Goal: Task Accomplishment & Management: Manage account settings

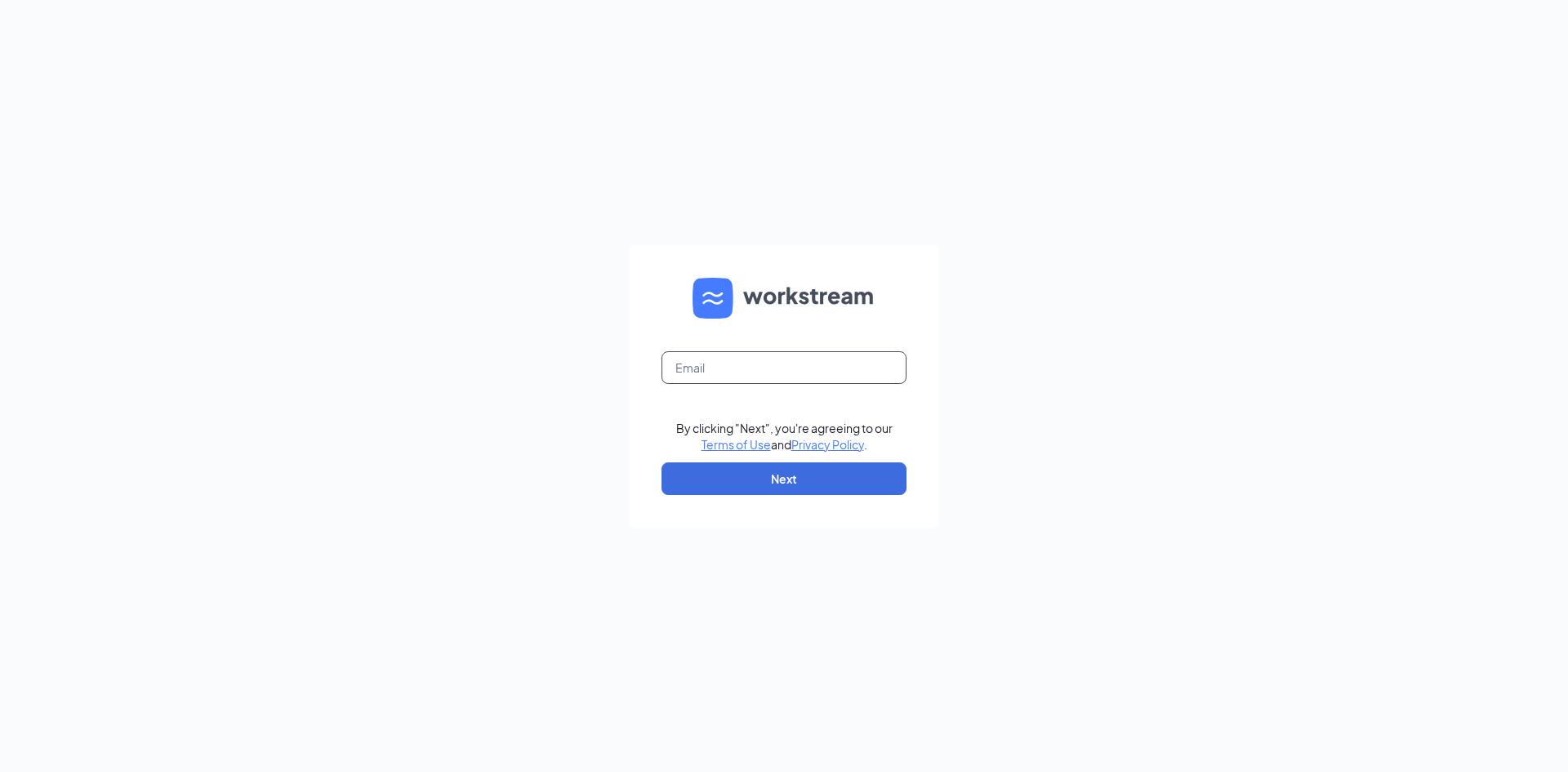
click at [758, 363] on input "text" at bounding box center [784, 368] width 245 height 33
type input "[EMAIL_ADDRESS][DOMAIN_NAME]"
click at [808, 482] on button "Next" at bounding box center [784, 479] width 245 height 33
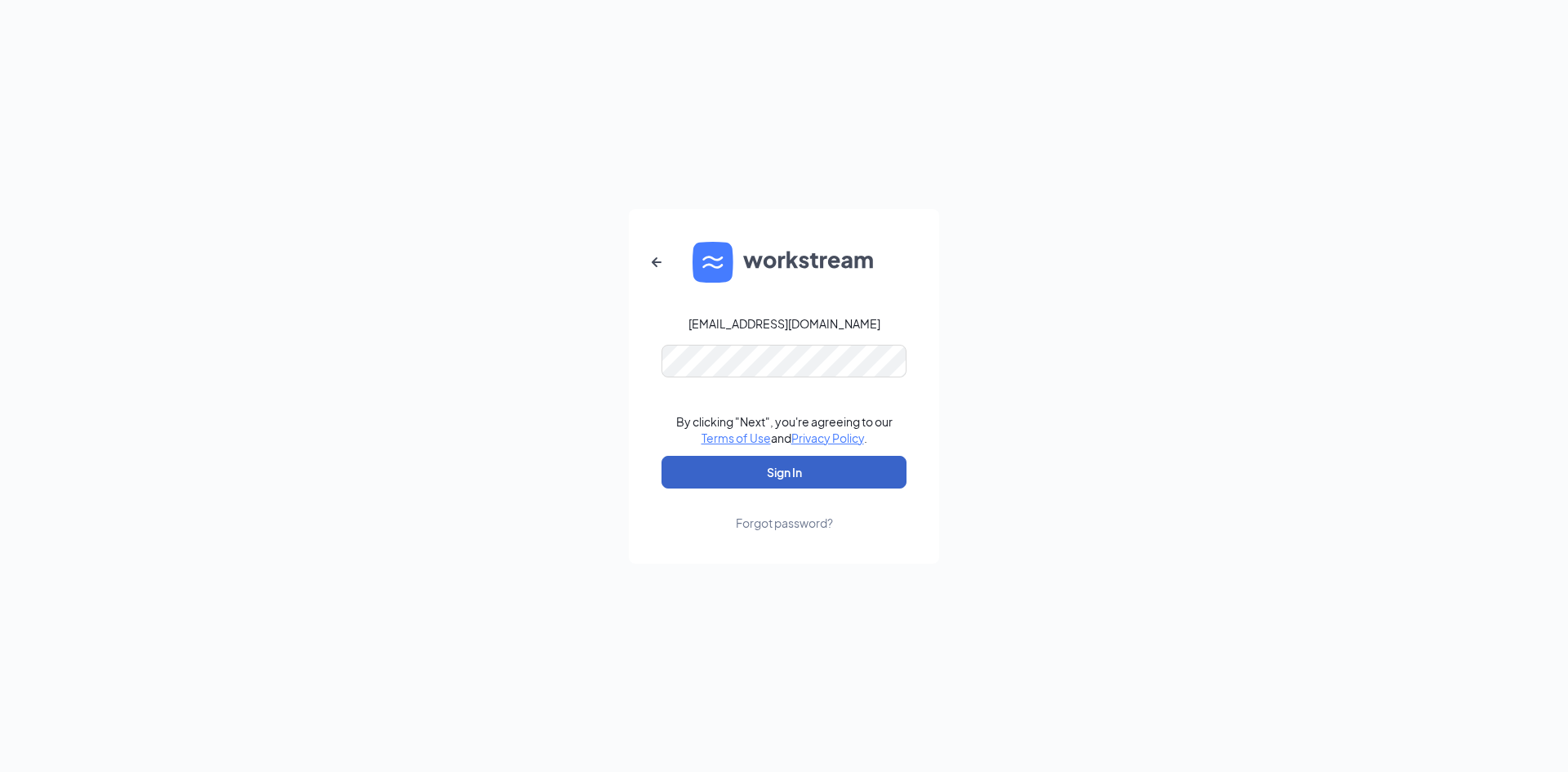
click at [754, 473] on button "Sign In" at bounding box center [784, 473] width 245 height 33
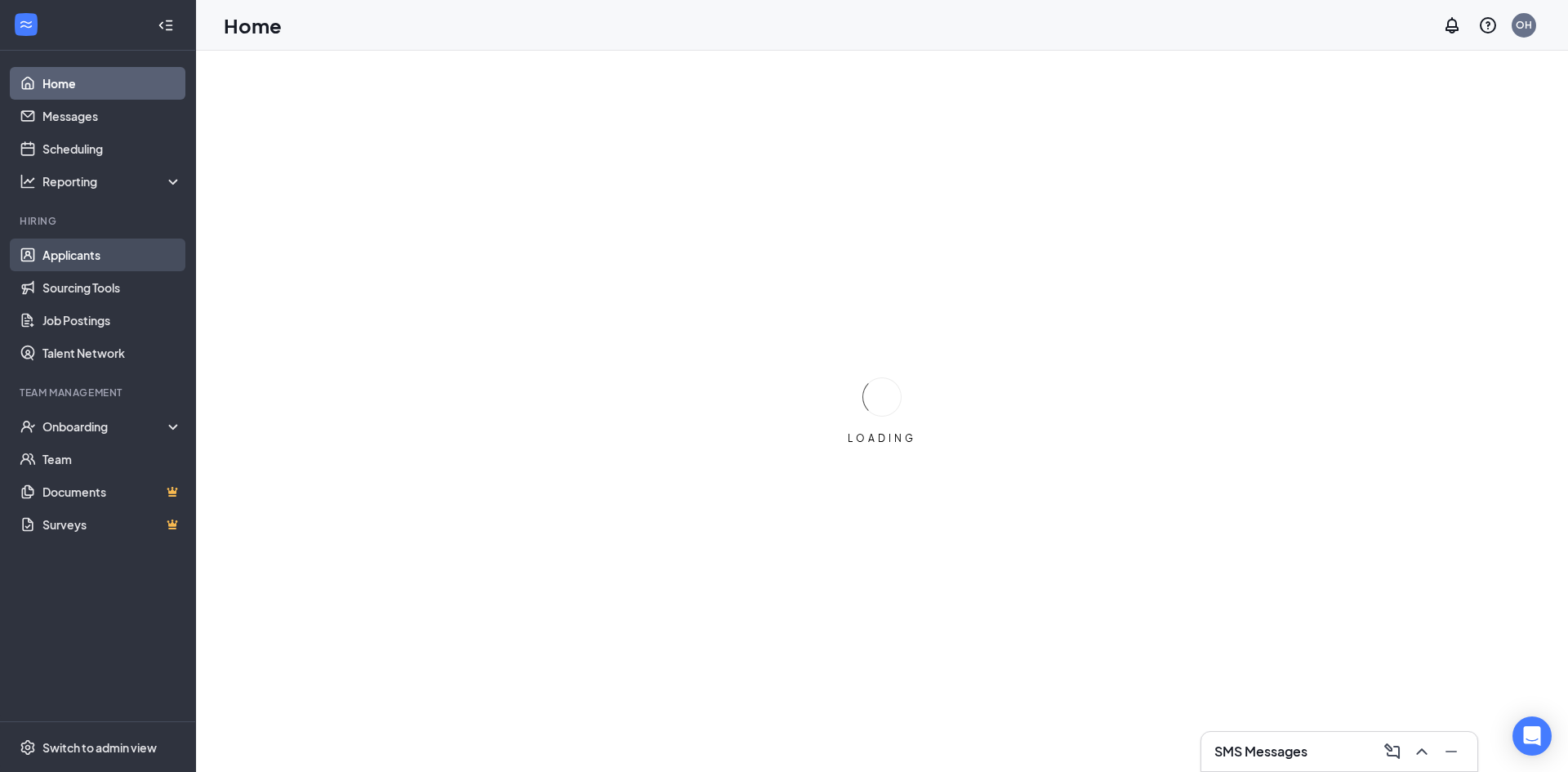
click at [91, 259] on link "Applicants" at bounding box center [112, 255] width 139 height 33
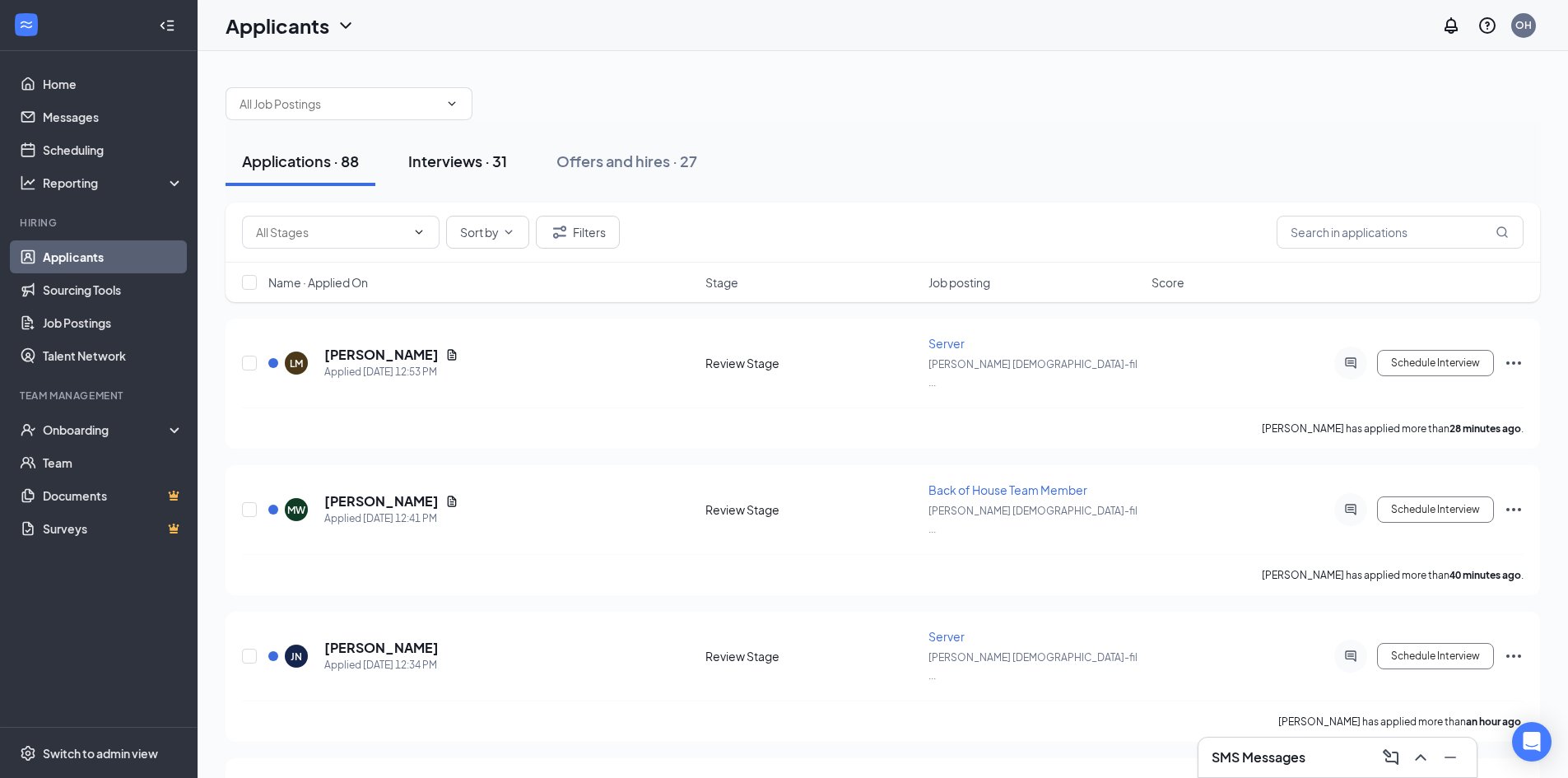
click at [464, 162] on div "Interviews · 31" at bounding box center [457, 160] width 99 height 20
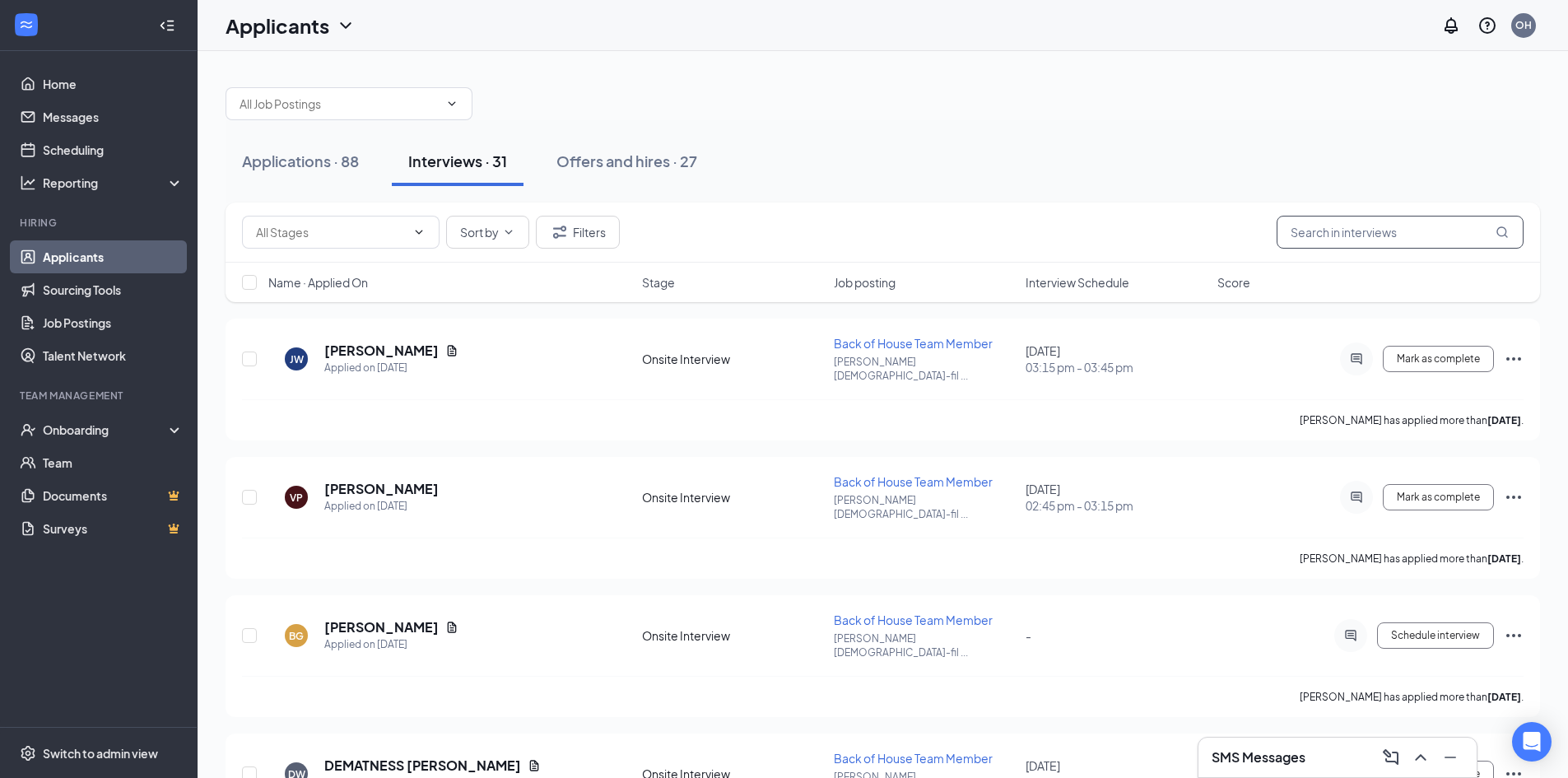
click at [1315, 231] on input "text" at bounding box center [1399, 232] width 247 height 33
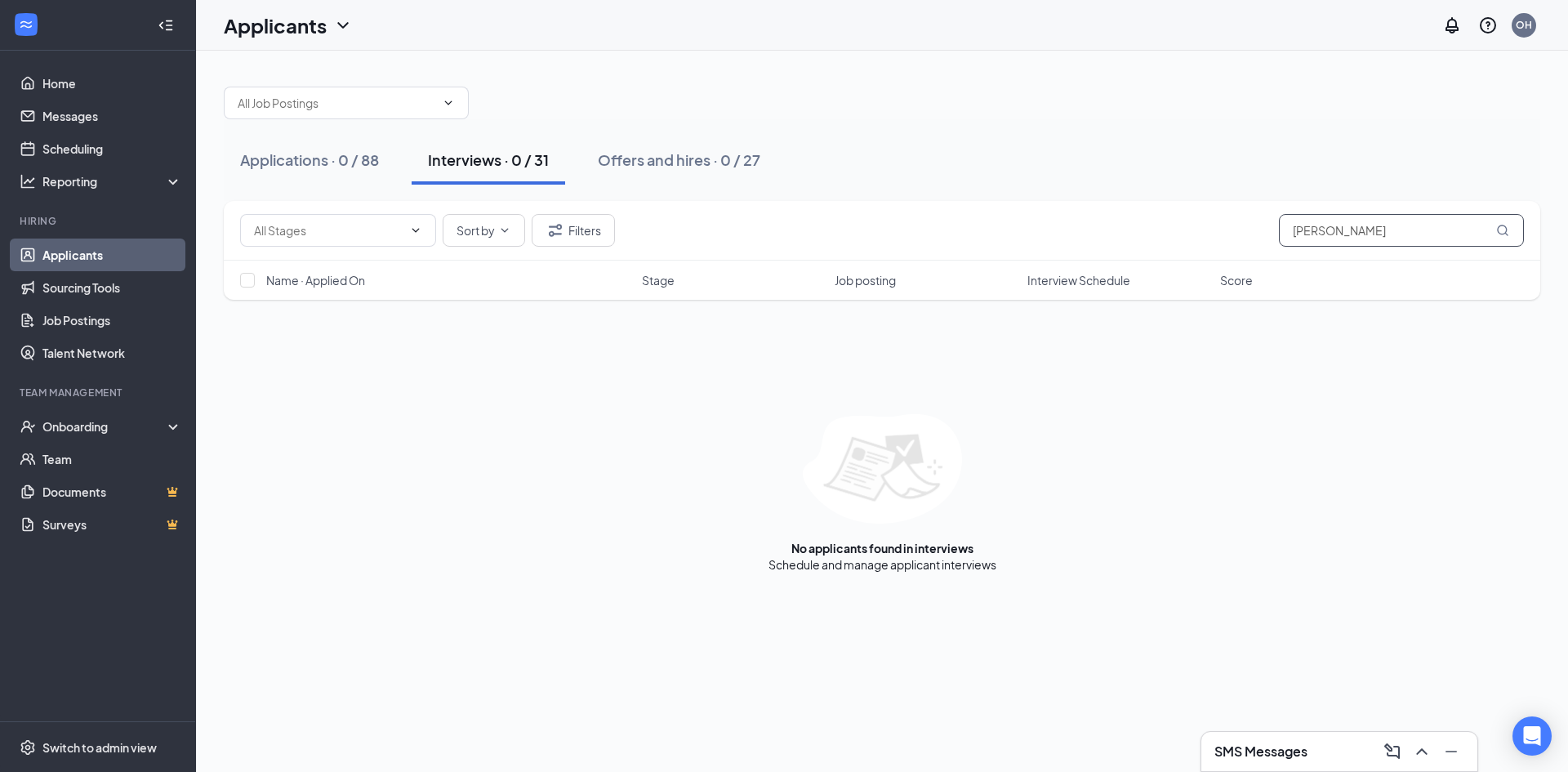
drag, startPoint x: 1344, startPoint y: 229, endPoint x: 1245, endPoint y: 218, distance: 99.6
click at [1245, 219] on div "Sort by Filters [PERSON_NAME]" at bounding box center [882, 231] width 1284 height 33
type input "kayla"
click at [953, 565] on link "Applications" at bounding box center [938, 564] width 66 height 15
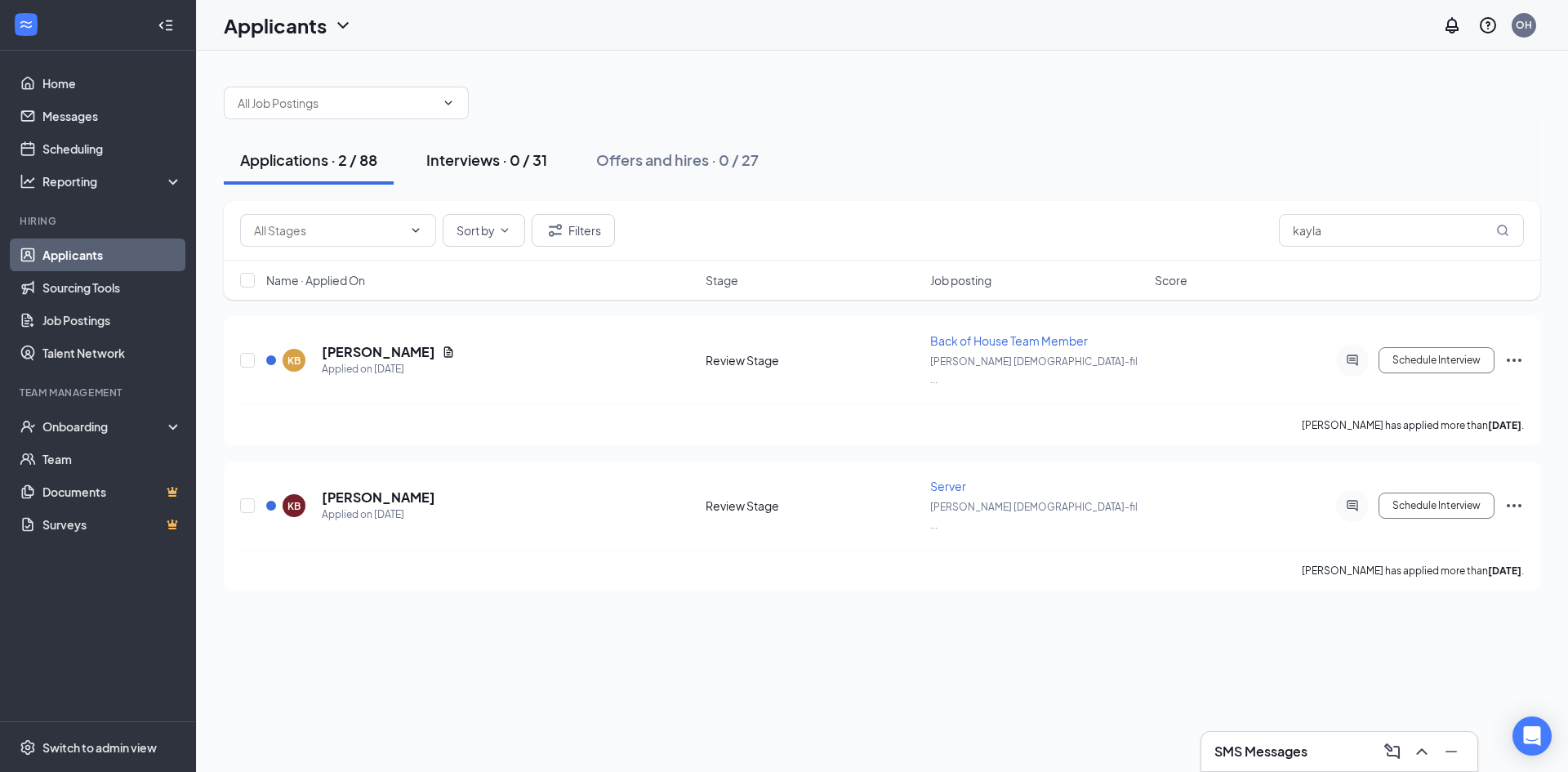
click at [472, 164] on div "Interviews · 0 / 31" at bounding box center [486, 159] width 121 height 20
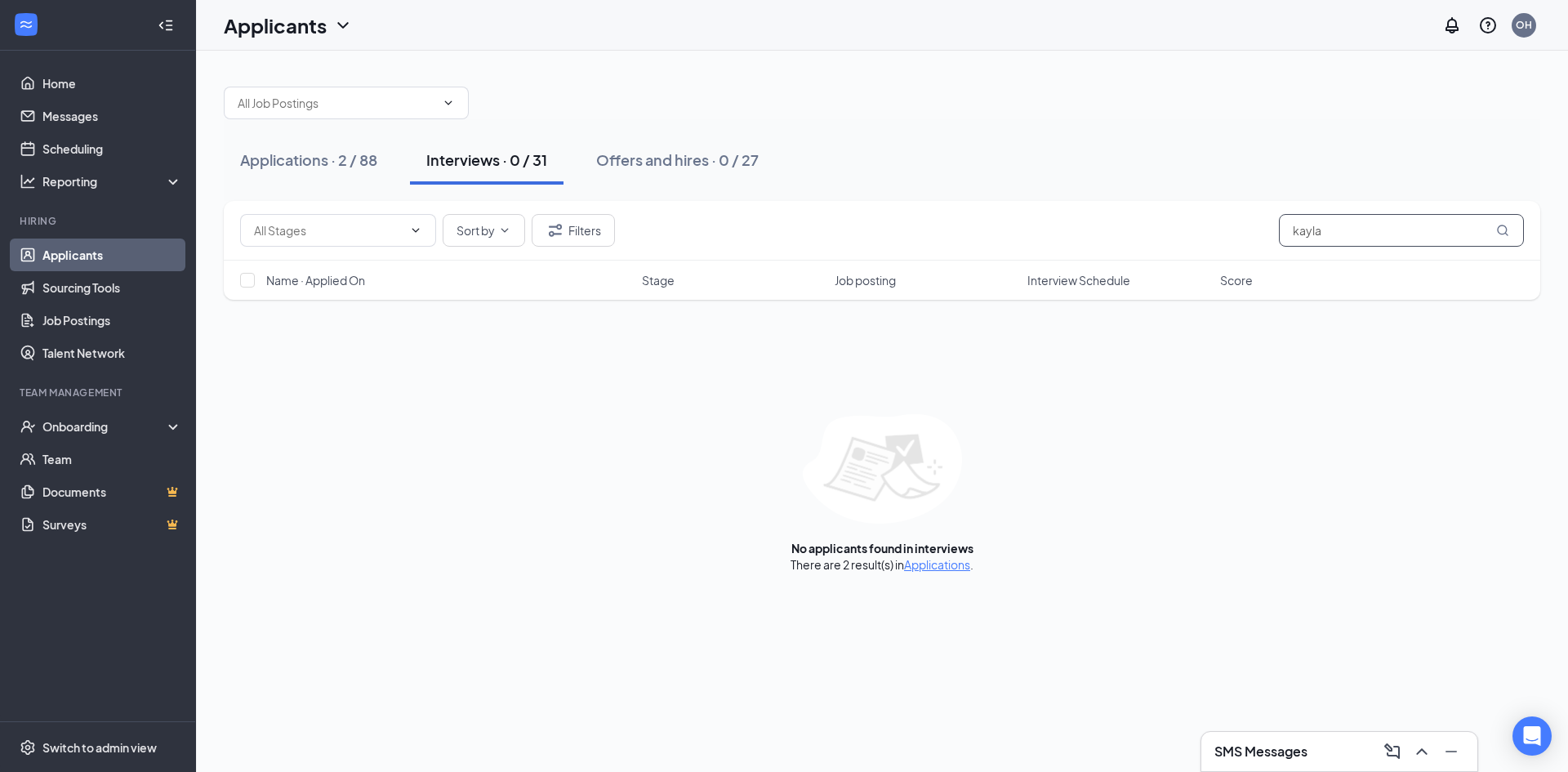
drag, startPoint x: 1333, startPoint y: 233, endPoint x: 1224, endPoint y: 237, distance: 109.1
click at [1224, 237] on div "Sort by Filters kayla" at bounding box center [882, 231] width 1284 height 33
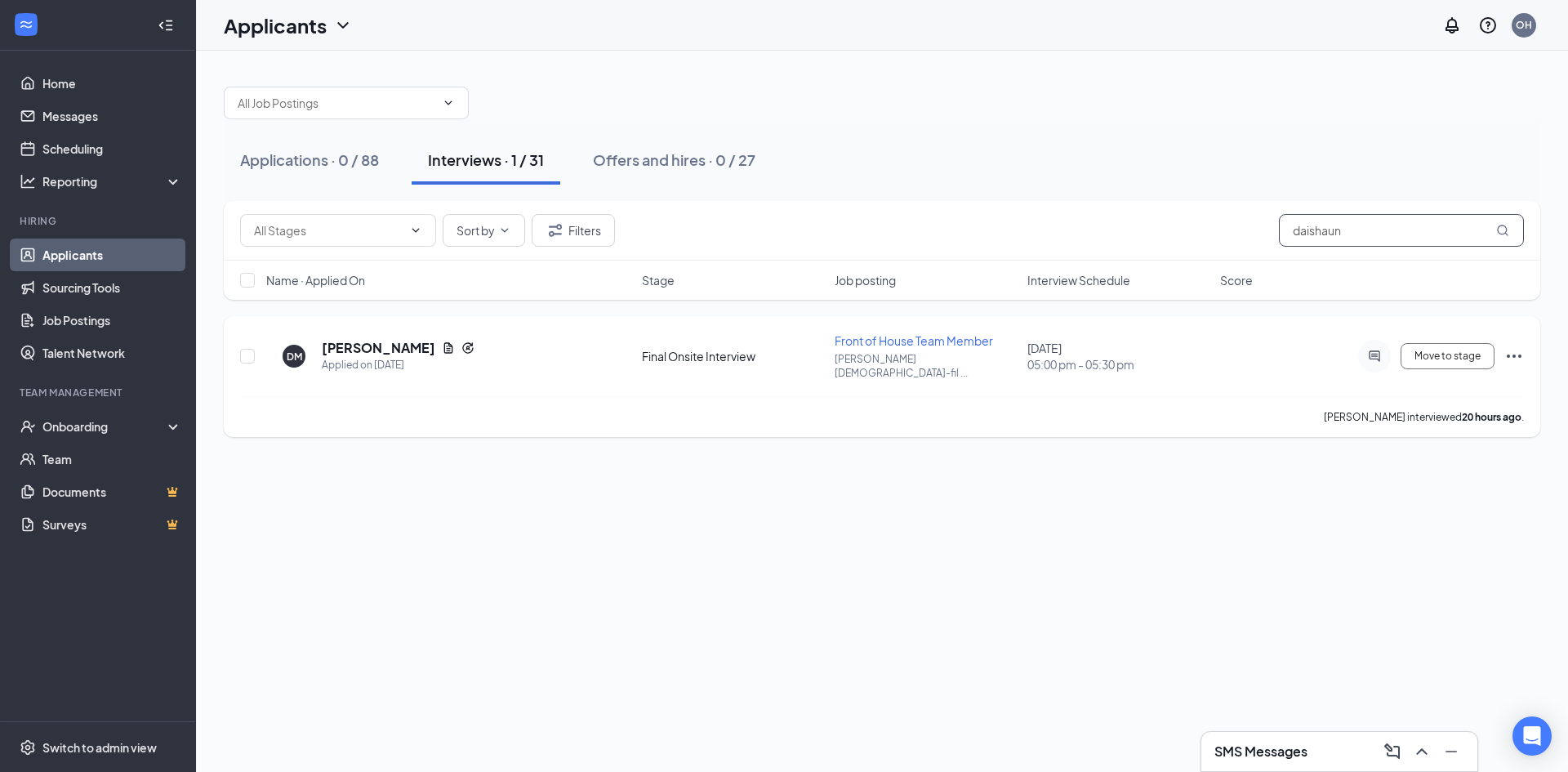
type input "daishaun"
click at [1519, 347] on icon "Ellipses" at bounding box center [1514, 356] width 19 height 19
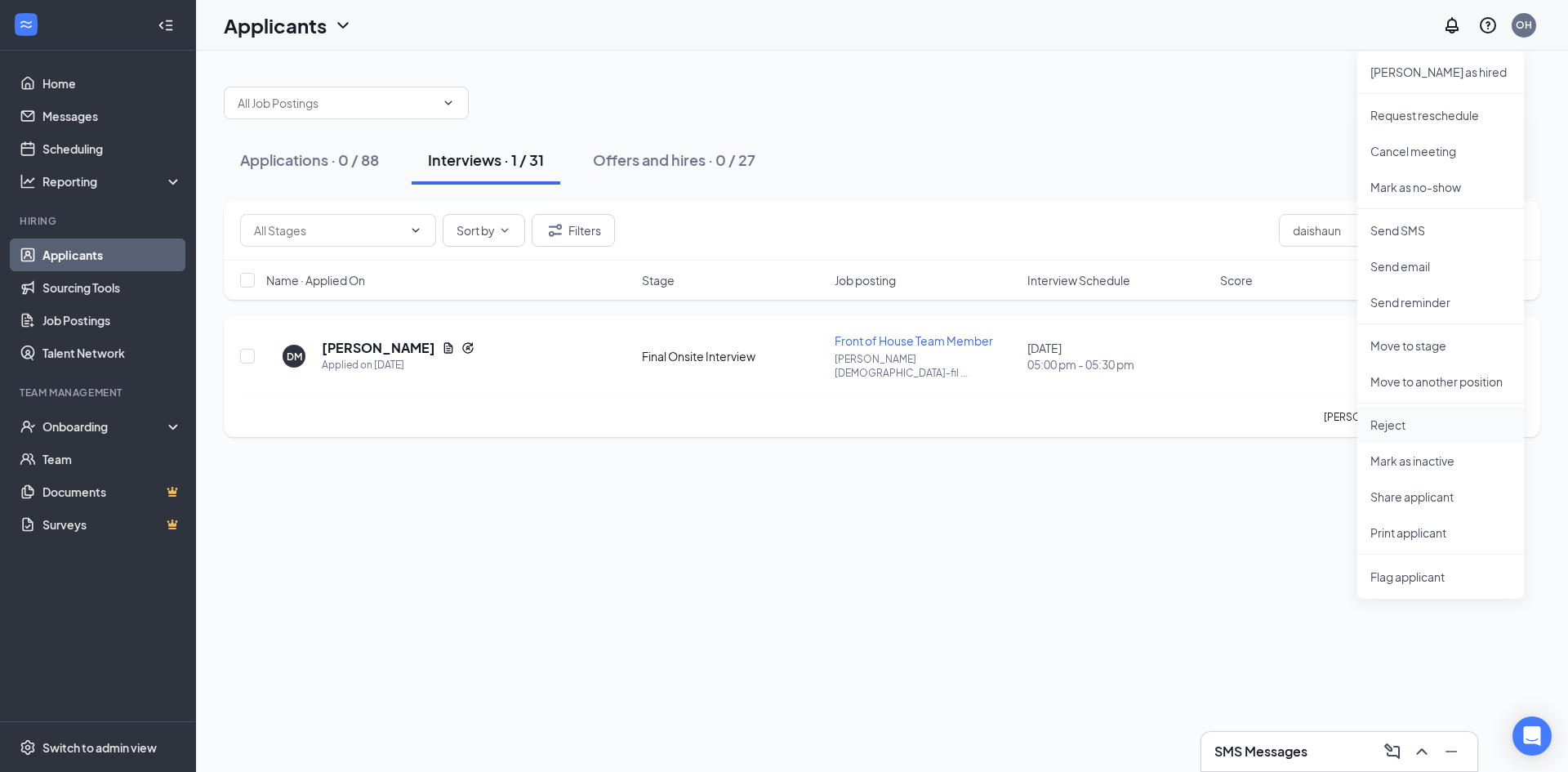
click at [1390, 425] on p "Reject" at bounding box center [1440, 424] width 140 height 16
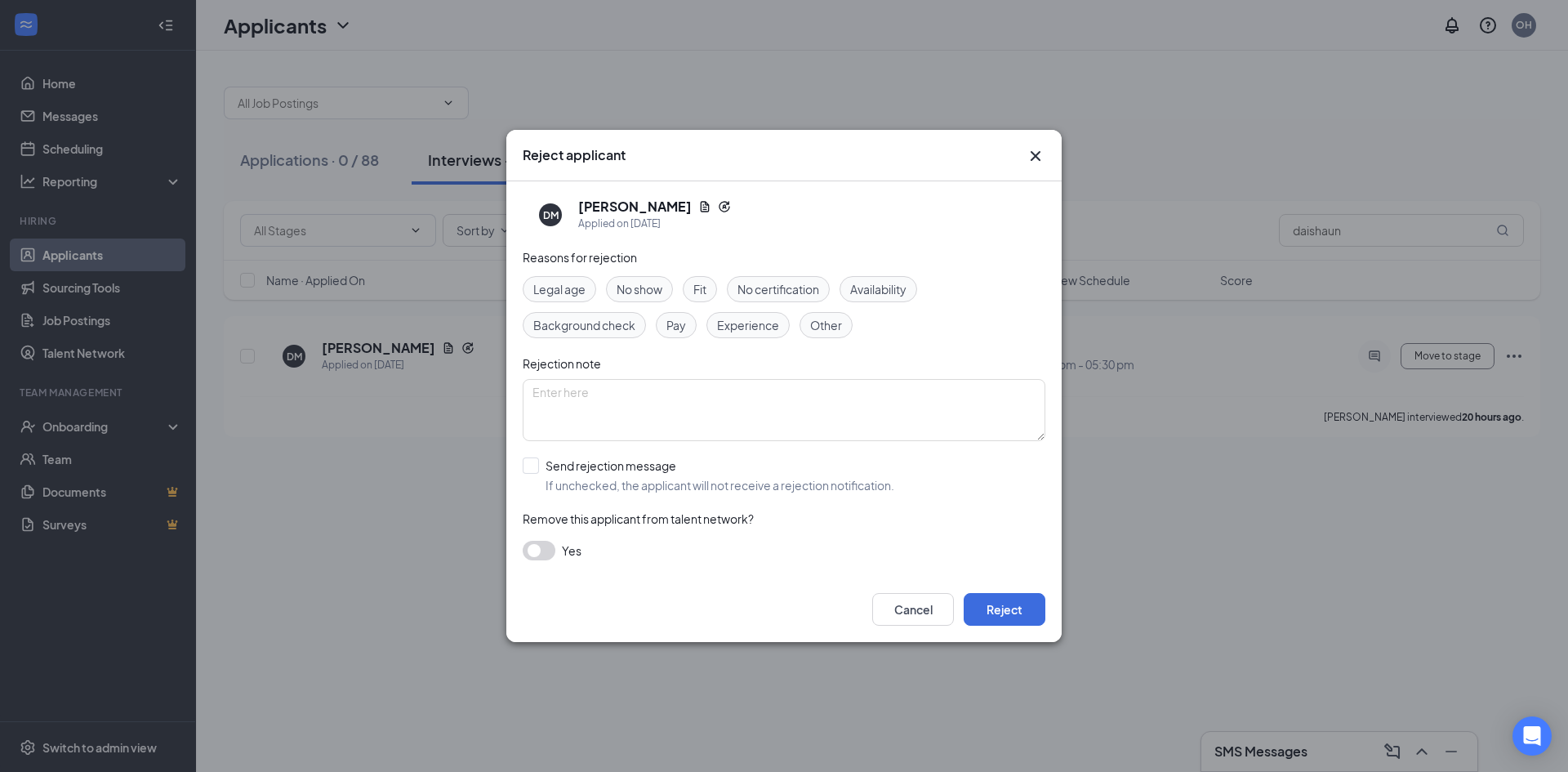
click at [834, 319] on span "Other" at bounding box center [826, 324] width 32 height 18
click at [576, 398] on textarea at bounding box center [784, 410] width 523 height 62
type textarea "Late for interview"
click at [536, 462] on input "Send rejection message If unchecked, the applicant will not receive a rejection…" at bounding box center [709, 475] width 372 height 36
checkbox input "true"
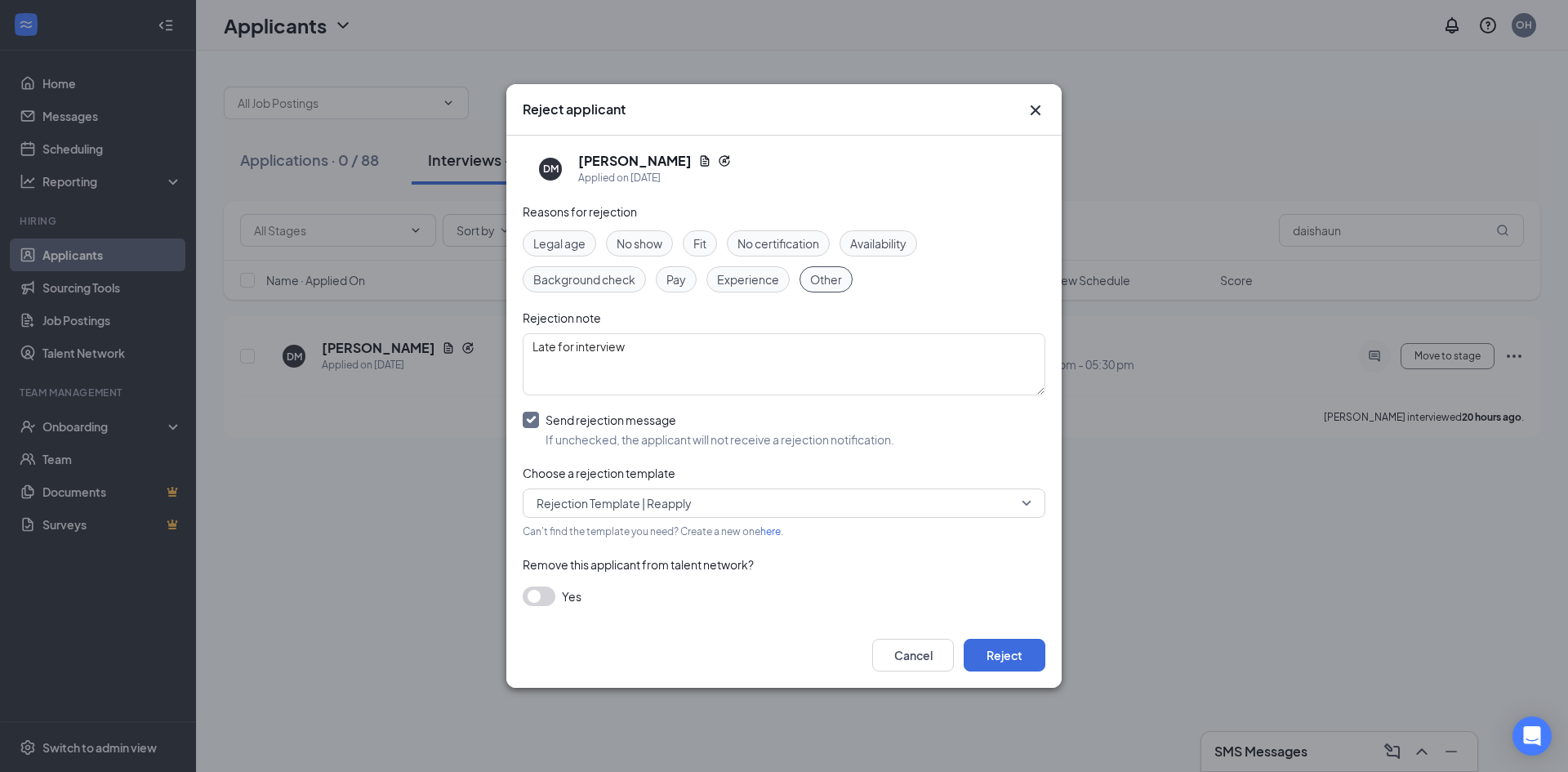
click at [907, 510] on span "Rejection Template | Reapply" at bounding box center [777, 503] width 480 height 24
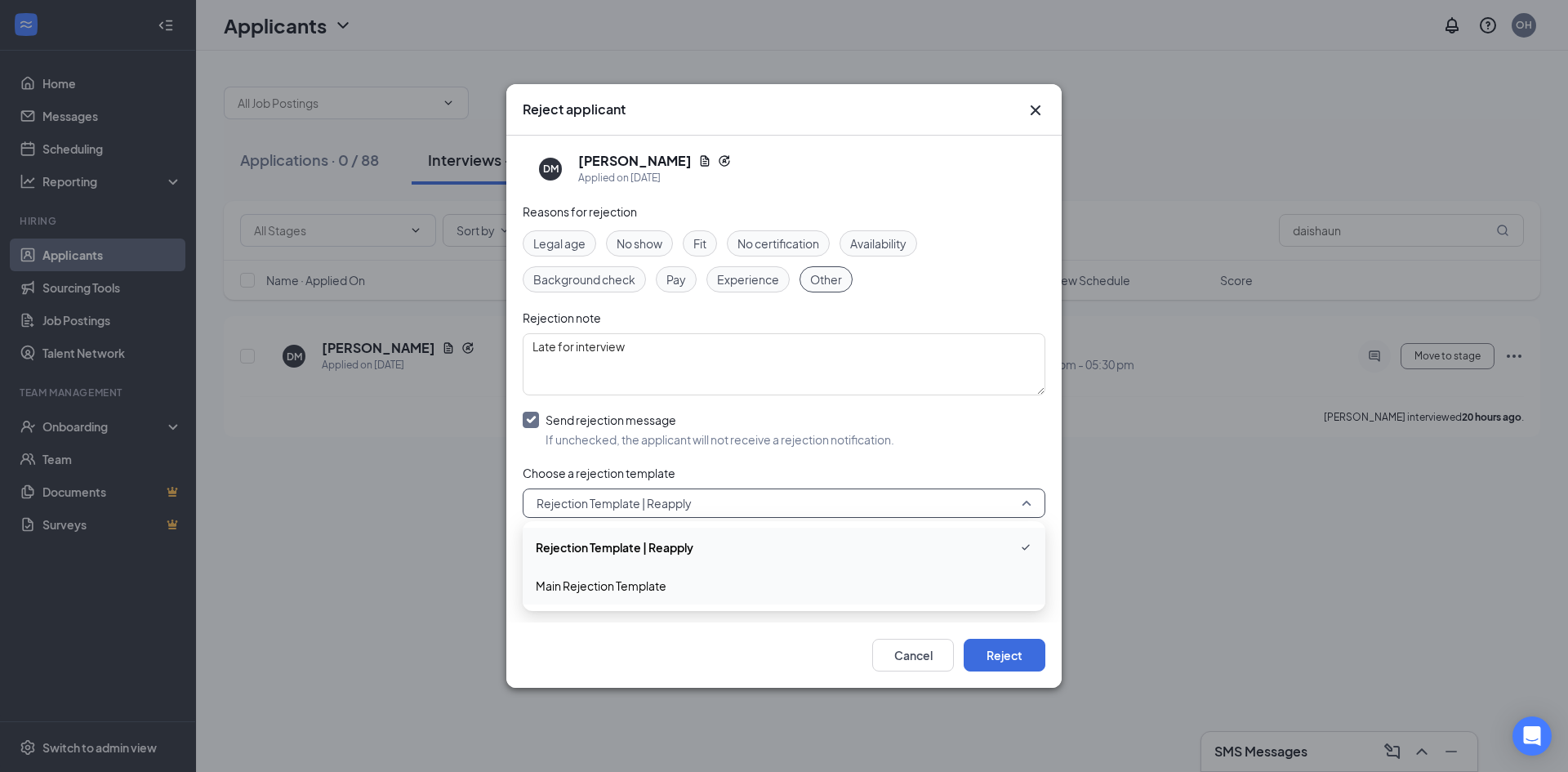
click at [619, 587] on span "Main Rejection Template" at bounding box center [600, 585] width 131 height 18
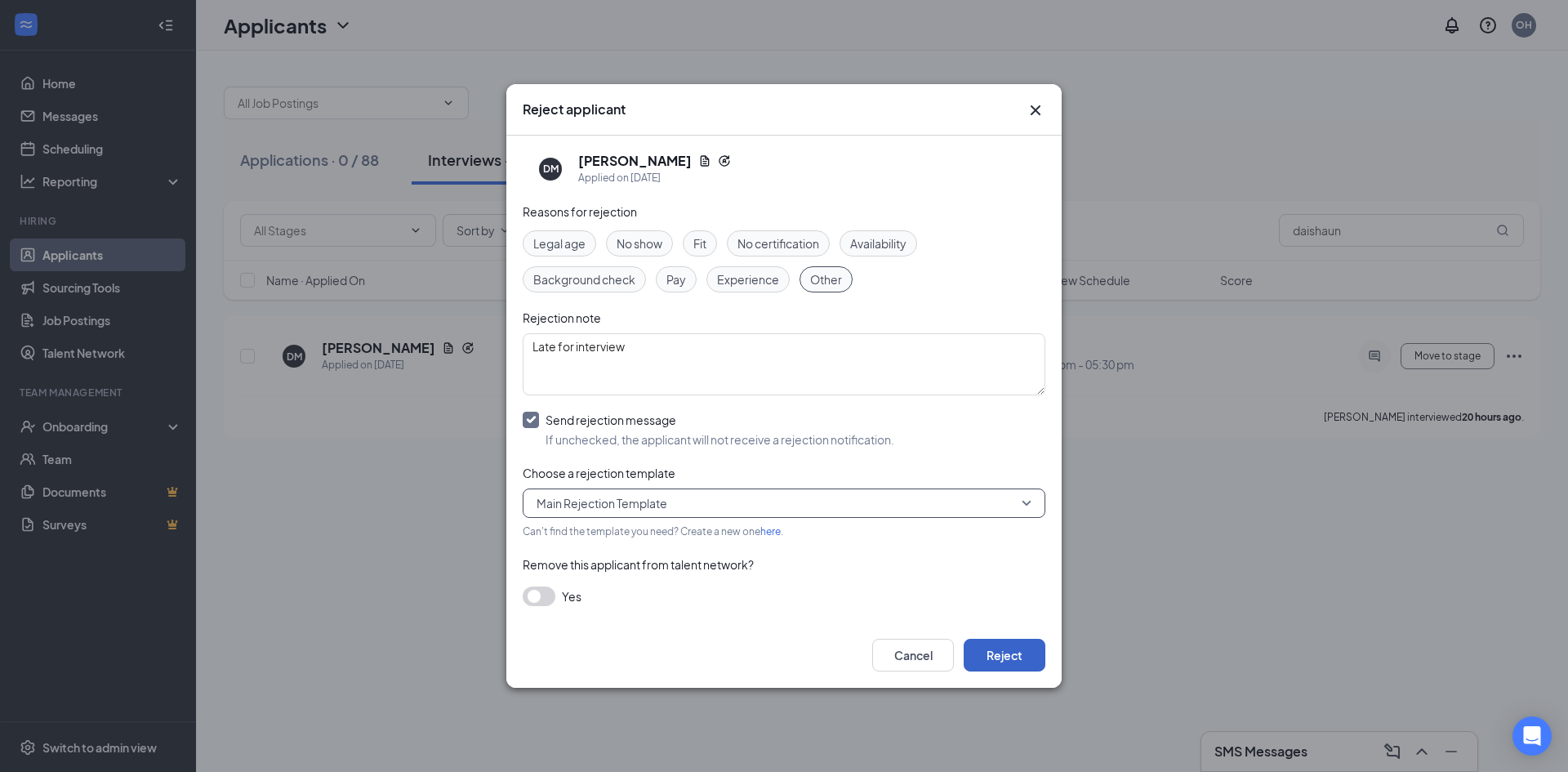
click at [1002, 649] on button "Reject" at bounding box center [1004, 656] width 81 height 33
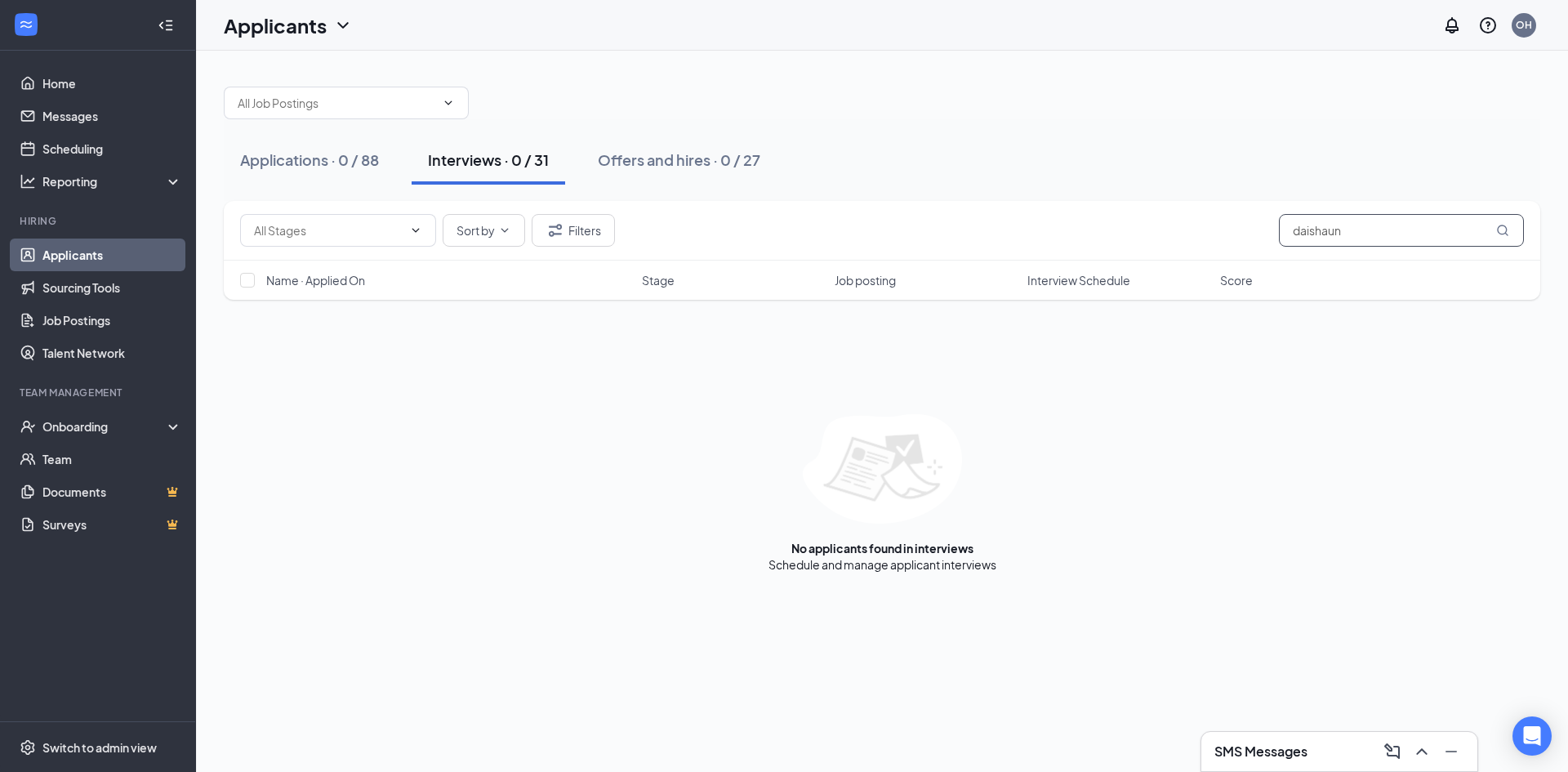
click at [1358, 232] on input "daishaun" at bounding box center [1401, 231] width 245 height 33
type input "k"
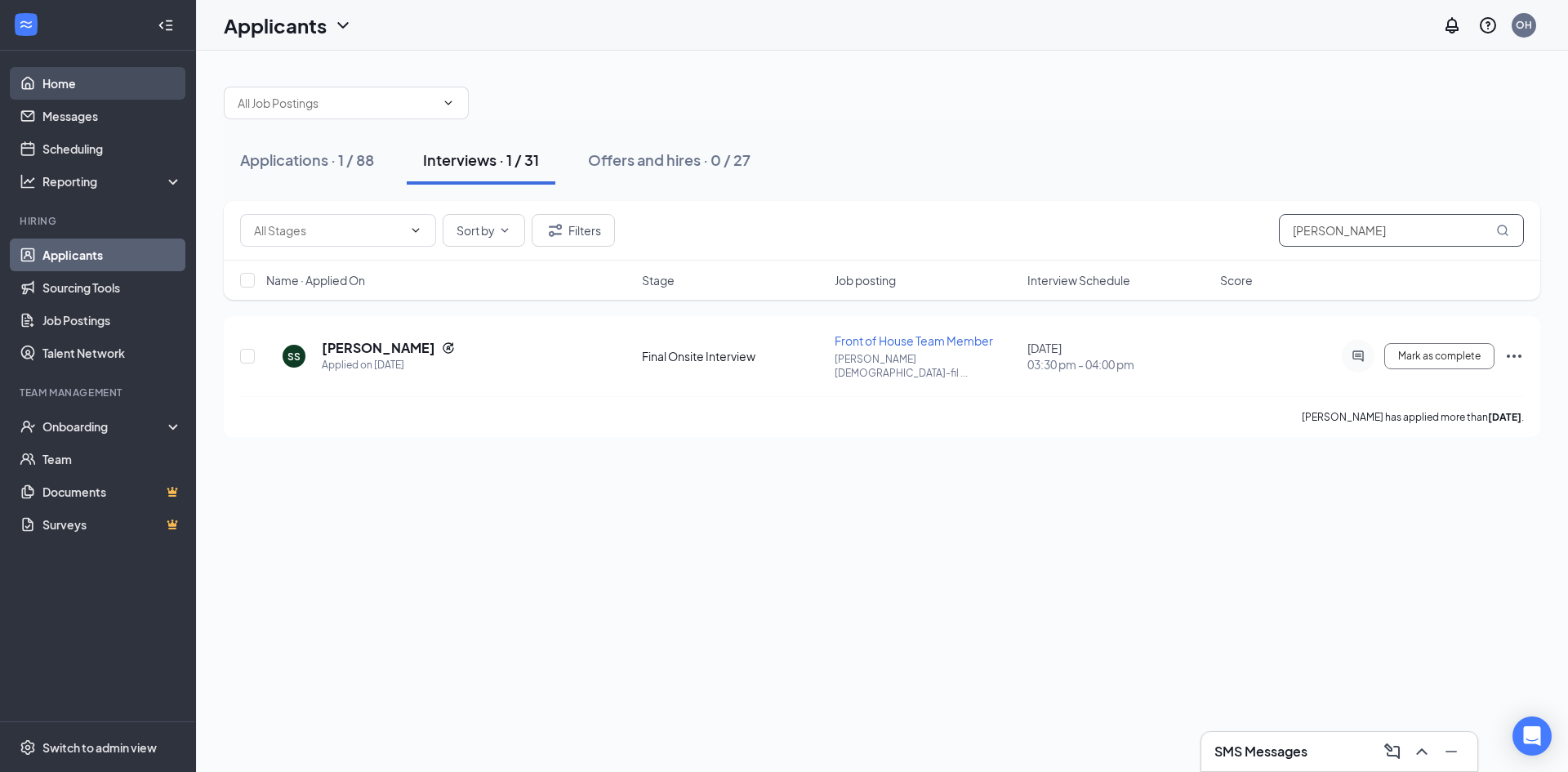
type input "[PERSON_NAME]"
click at [51, 95] on link "Home" at bounding box center [112, 83] width 139 height 33
